Goal: Use online tool/utility: Utilize a website feature to perform a specific function

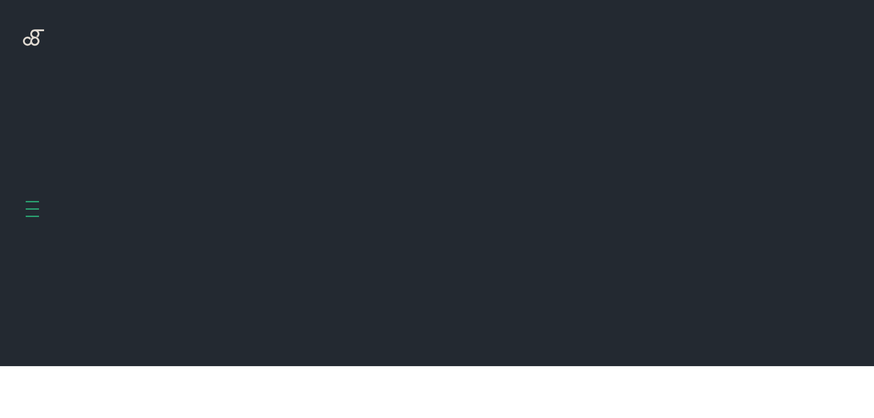
scroll to position [366, 0]
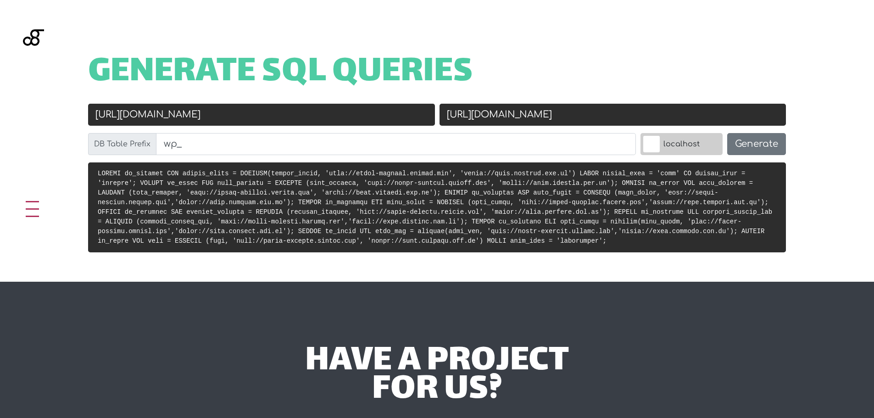
click at [631, 108] on input "[URL][DOMAIN_NAME]" at bounding box center [613, 115] width 347 height 22
click at [374, 119] on input "http://grupo-repinho.docker.com" at bounding box center [261, 115] width 347 height 22
click at [331, 123] on input "http://grupo-repinho.docker.com" at bounding box center [261, 115] width 347 height 22
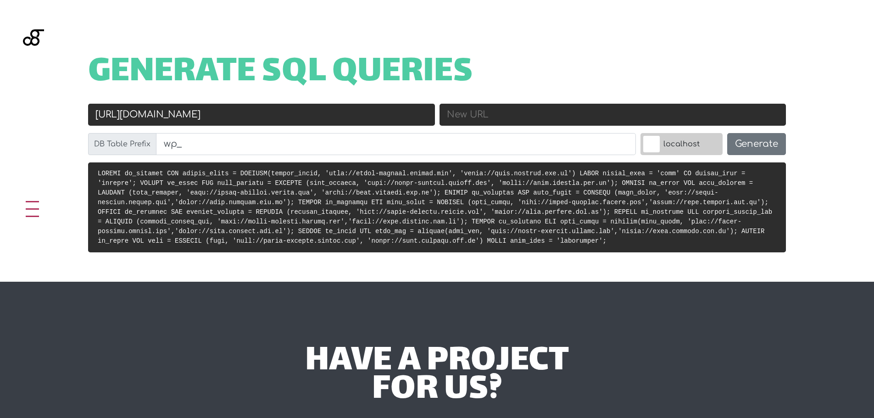
click at [331, 123] on input "http://grupo-repinho.docker.com" at bounding box center [261, 115] width 347 height 22
click at [553, 112] on input "New URL" at bounding box center [613, 115] width 347 height 22
paste input "https://pedrabrilhante.com.br/wp"
drag, startPoint x: 619, startPoint y: 115, endPoint x: 589, endPoint y: 119, distance: 30.1
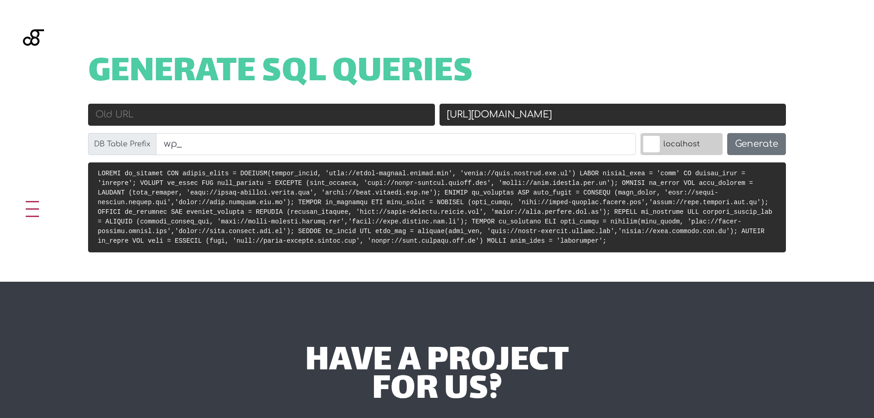
click at [589, 119] on input "https://pedrabrilhante.com.br/wp" at bounding box center [613, 115] width 347 height 22
type input "[URL][DOMAIN_NAME]"
click at [305, 120] on input "Old URL" at bounding box center [261, 115] width 347 height 22
click at [285, 106] on input "Old URL" at bounding box center [261, 115] width 347 height 22
paste input "http://localhost:8800/"
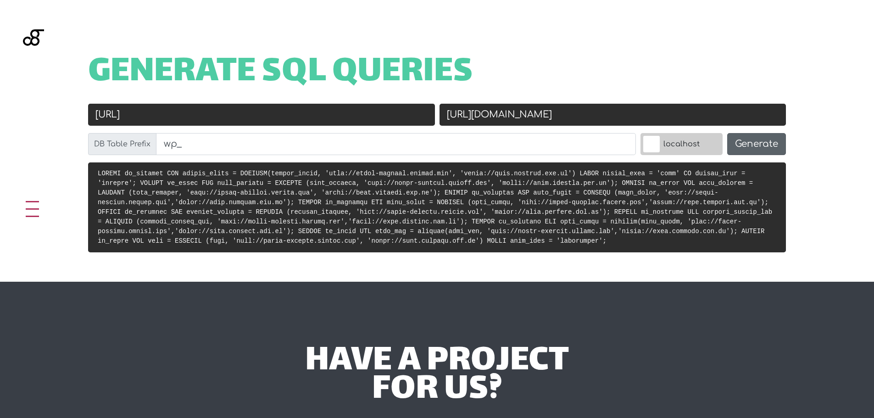
type input "[URL]"
click at [755, 145] on button "Generate" at bounding box center [756, 144] width 59 height 22
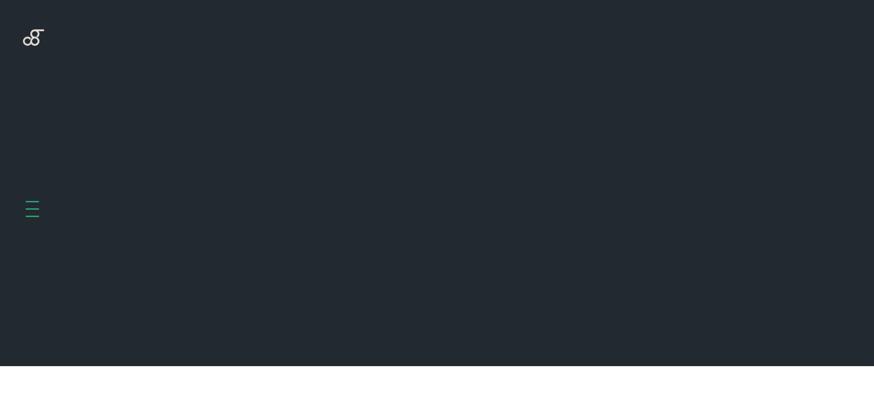
scroll to position [366, 0]
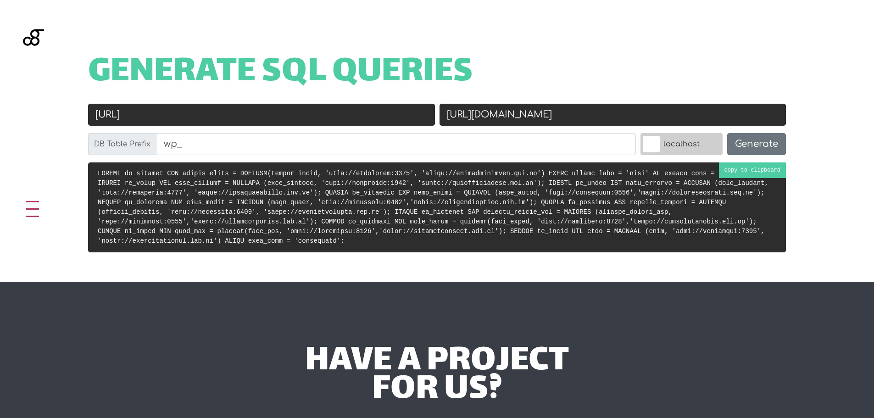
click at [484, 216] on code at bounding box center [433, 207] width 671 height 75
click at [562, 108] on input "[URL][DOMAIN_NAME]" at bounding box center [613, 115] width 347 height 22
click at [241, 116] on input "[URL]" at bounding box center [261, 115] width 347 height 22
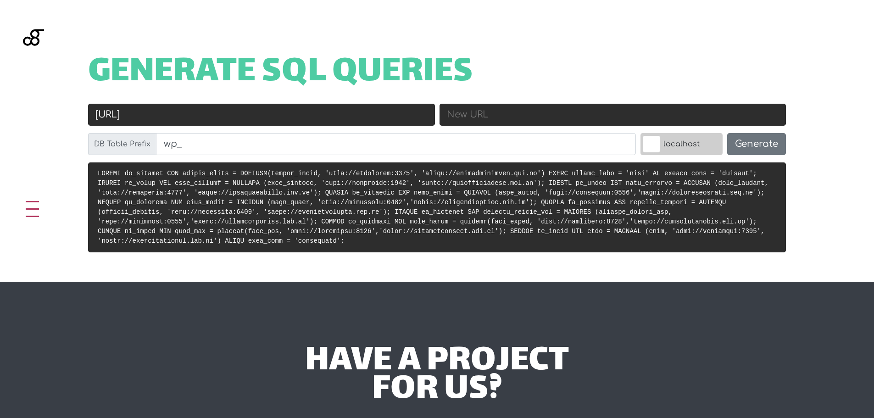
paste input "[URL][DOMAIN_NAME]"
drag, startPoint x: 198, startPoint y: 115, endPoint x: 57, endPoint y: 112, distance: 140.4
click at [57, 112] on div "Generate SQL Queries Old URL http://localhost:8800 https://pedrabrilhante.com.b…" at bounding box center [437, 141] width 874 height 282
type input "[URL][DOMAIN_NAME]"
click at [544, 111] on input "New URL" at bounding box center [613, 115] width 347 height 22
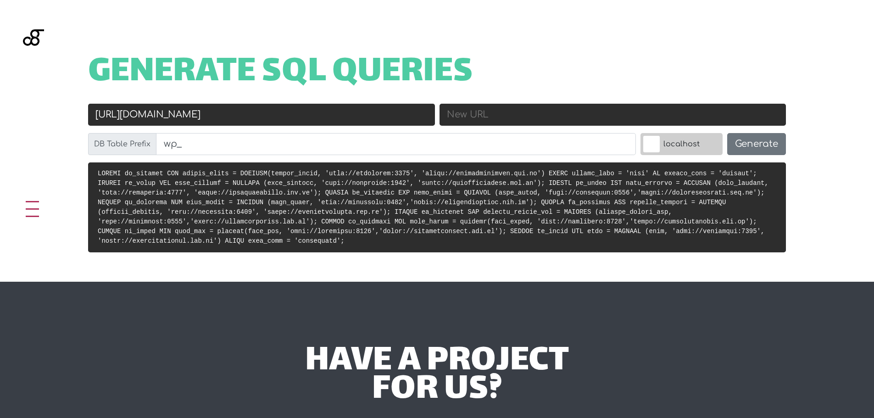
paste input "[URL]"
type input "[URL]"
click at [253, 115] on input "[URL][DOMAIN_NAME]" at bounding box center [261, 115] width 347 height 22
click at [446, 115] on input "[URL]" at bounding box center [613, 115] width 347 height 22
click at [757, 140] on button "Generate" at bounding box center [756, 144] width 59 height 22
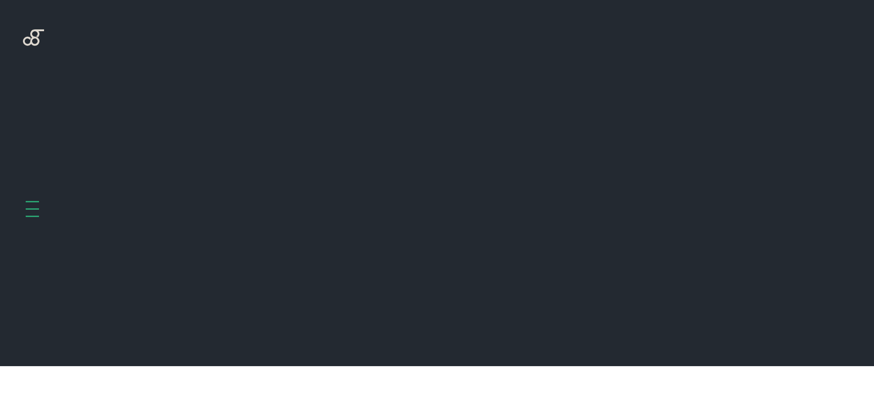
scroll to position [366, 0]
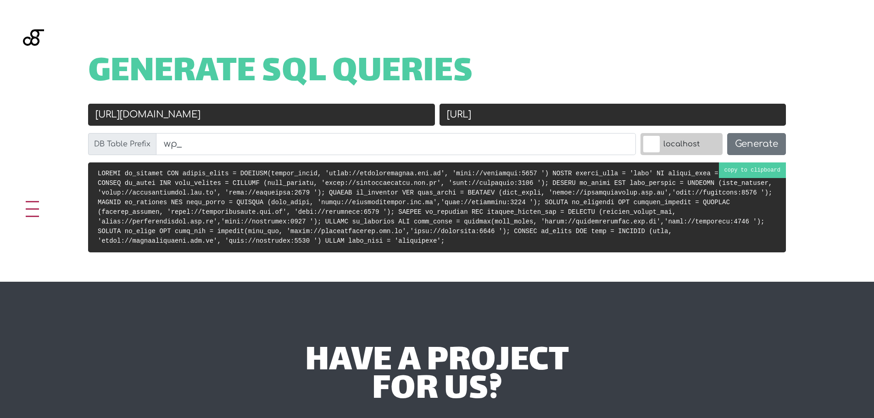
click at [446, 215] on code at bounding box center [435, 207] width 675 height 75
click at [592, 112] on input "[URL]" at bounding box center [613, 115] width 347 height 22
type input "[URL]"
click at [620, 74] on h1 "Generate SQL Queries" at bounding box center [437, 73] width 698 height 28
click at [747, 139] on button "Generate" at bounding box center [756, 144] width 59 height 22
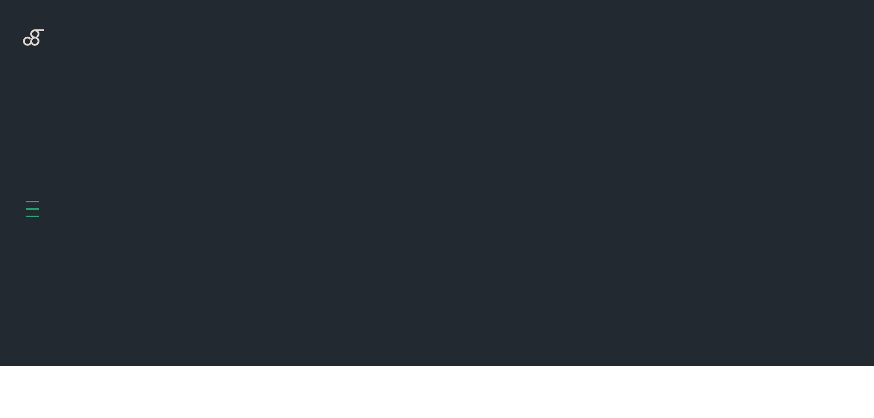
scroll to position [366, 0]
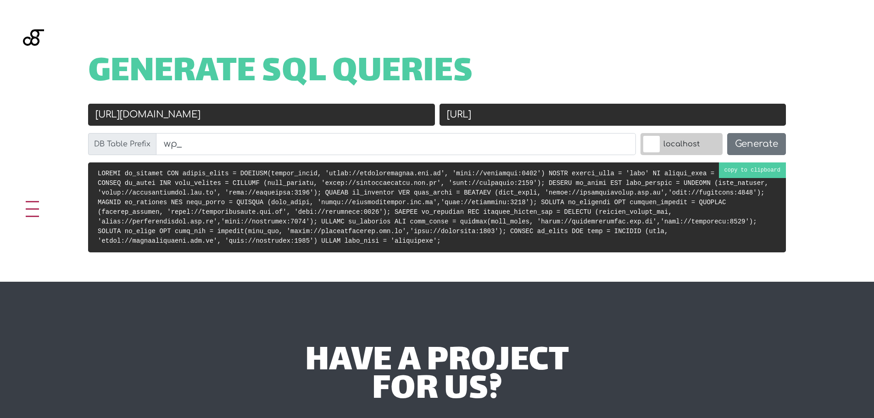
click at [596, 209] on code at bounding box center [433, 207] width 671 height 75
click at [559, 119] on input "[URL]" at bounding box center [613, 115] width 347 height 22
click at [569, 117] on input "[URL]" at bounding box center [613, 115] width 347 height 22
click at [548, 117] on input "[URL]" at bounding box center [613, 115] width 347 height 22
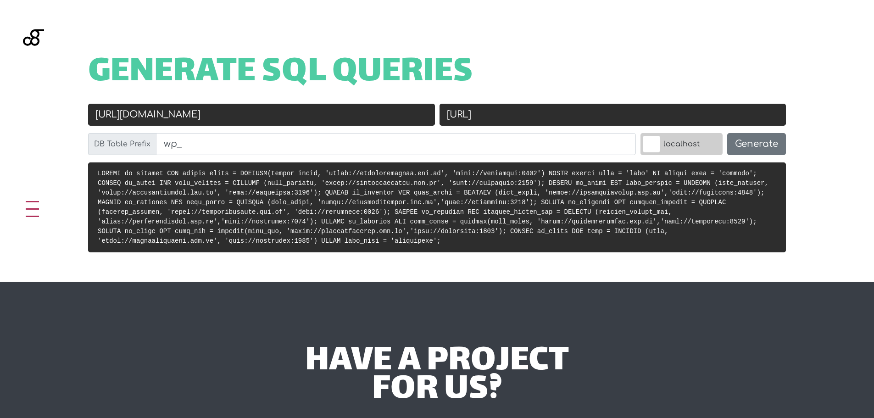
click at [548, 117] on input "[URL]" at bounding box center [613, 115] width 347 height 22
drag, startPoint x: 646, startPoint y: 112, endPoint x: 663, endPoint y: 124, distance: 21.3
click at [646, 112] on input "[URL]" at bounding box center [613, 115] width 347 height 22
type input "[URL]"
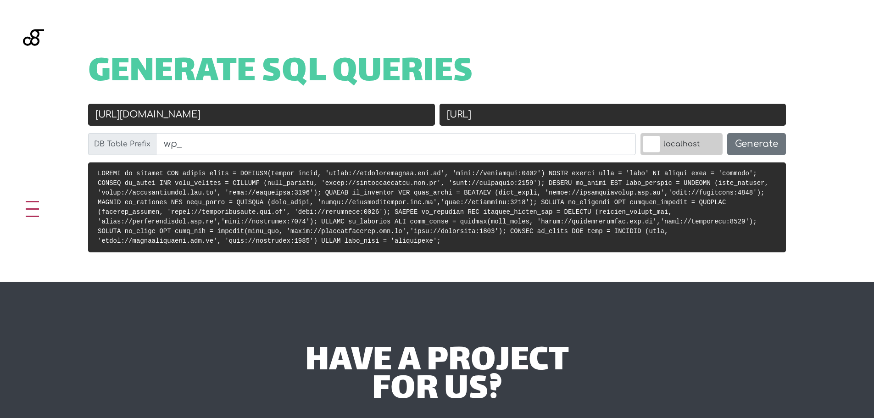
click at [629, 79] on h1 "Generate SQL Queries" at bounding box center [437, 73] width 698 height 28
click at [775, 147] on button "Generate" at bounding box center [756, 144] width 59 height 22
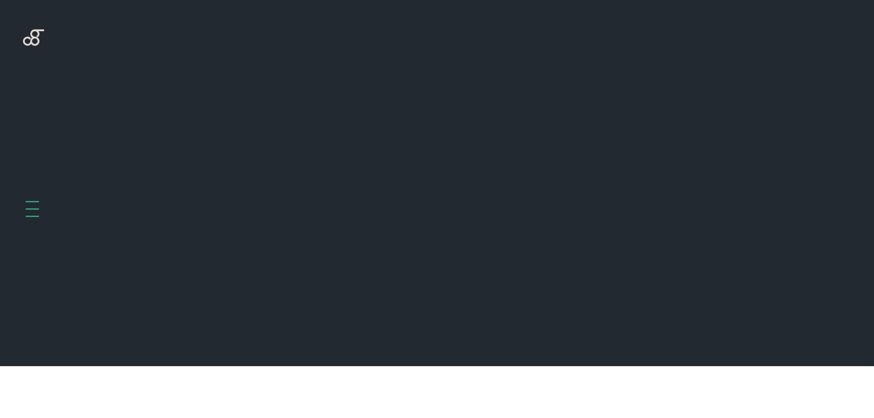
scroll to position [366, 0]
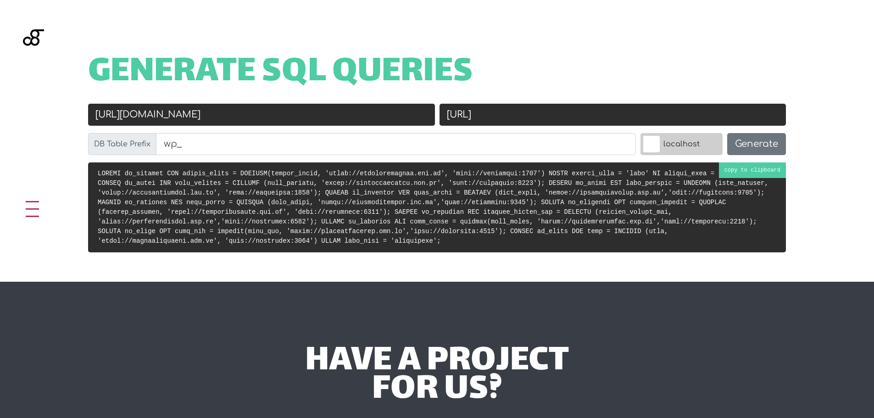
click at [469, 191] on code at bounding box center [433, 207] width 671 height 75
